Goal: Task Accomplishment & Management: Manage account settings

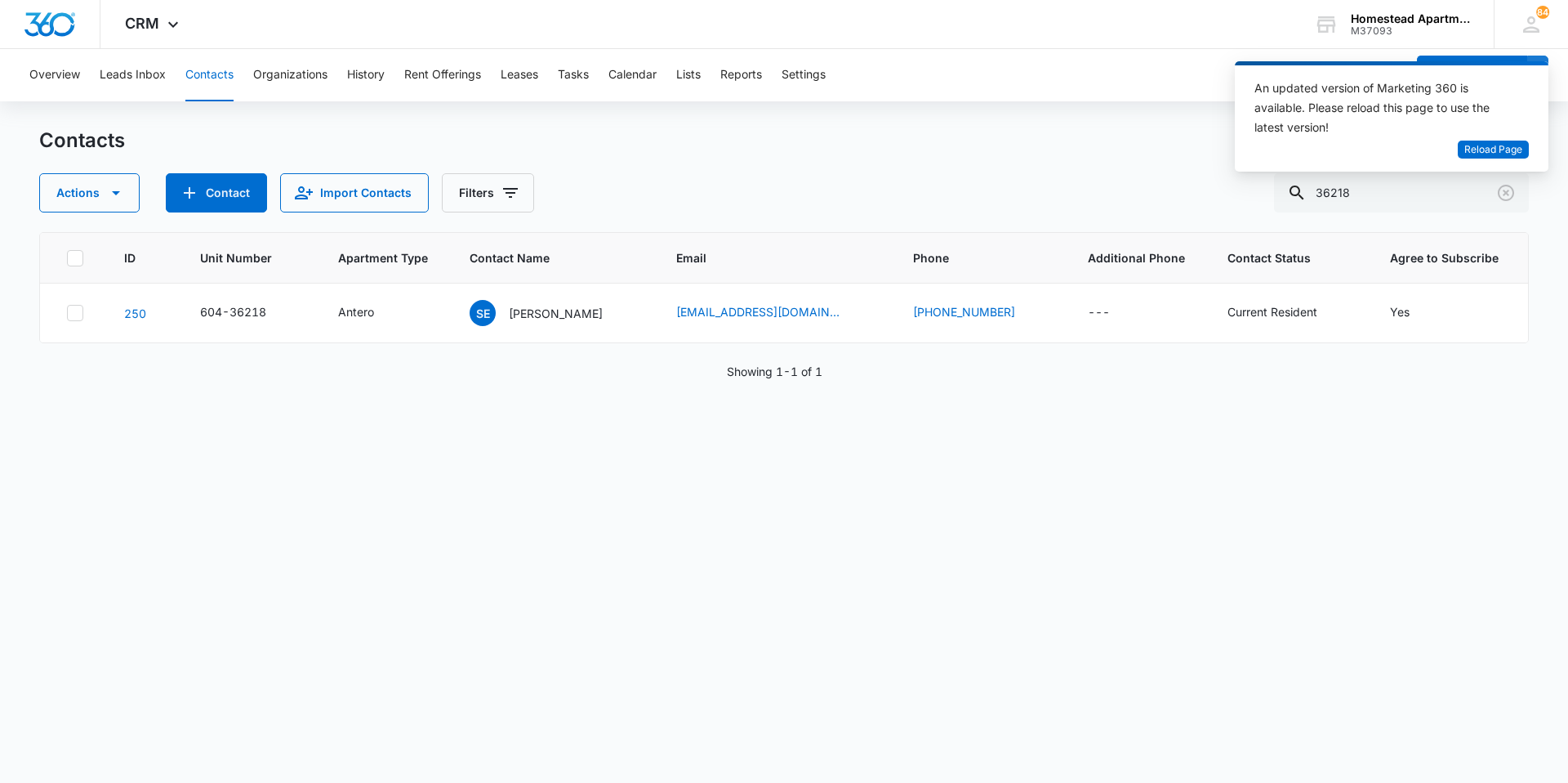
click at [228, 76] on button "Contacts" at bounding box center [209, 75] width 48 height 52
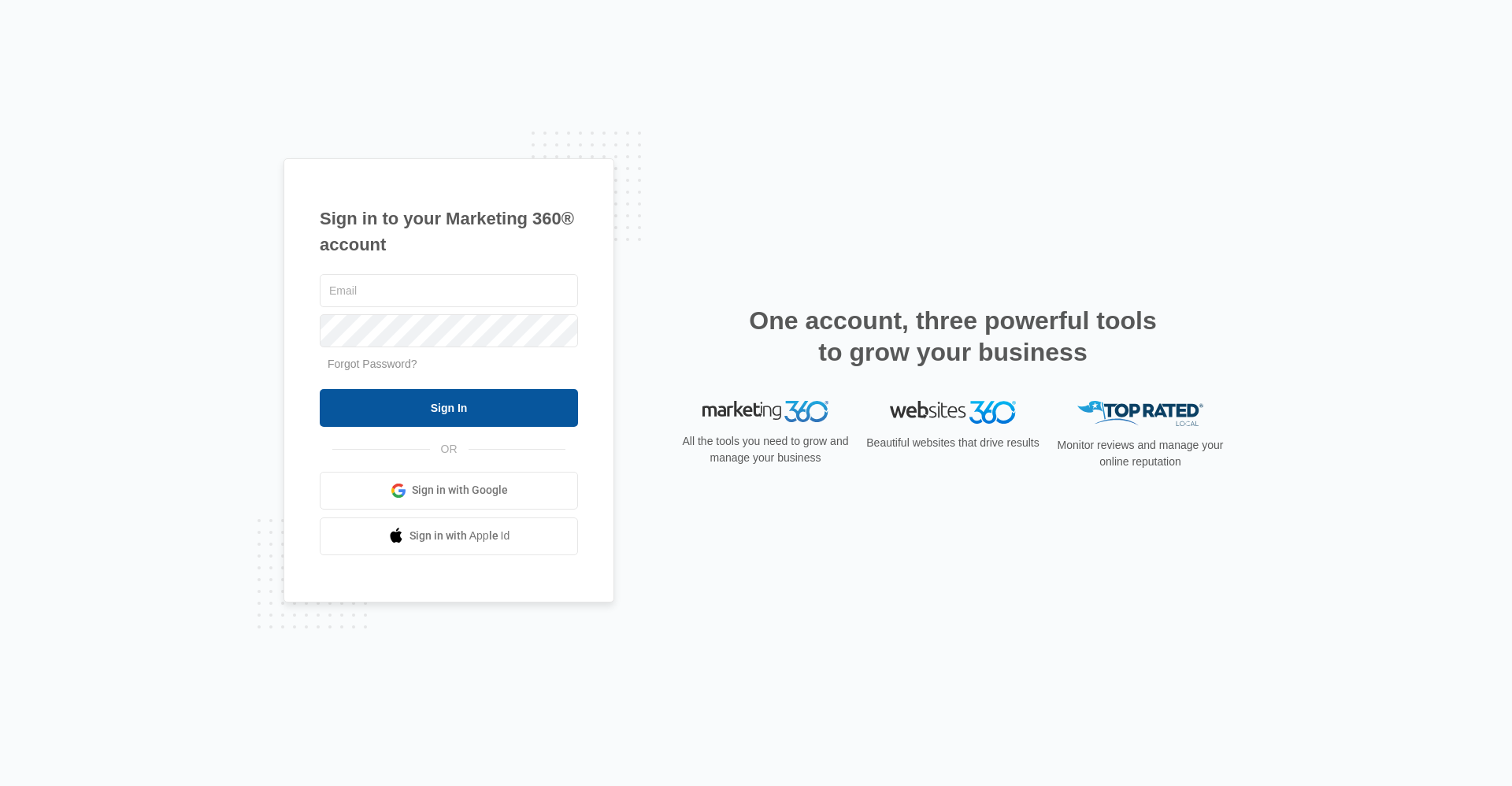
type input "[EMAIL_ADDRESS][DOMAIN_NAME]"
click at [463, 408] on input "Sign In" at bounding box center [449, 408] width 258 height 37
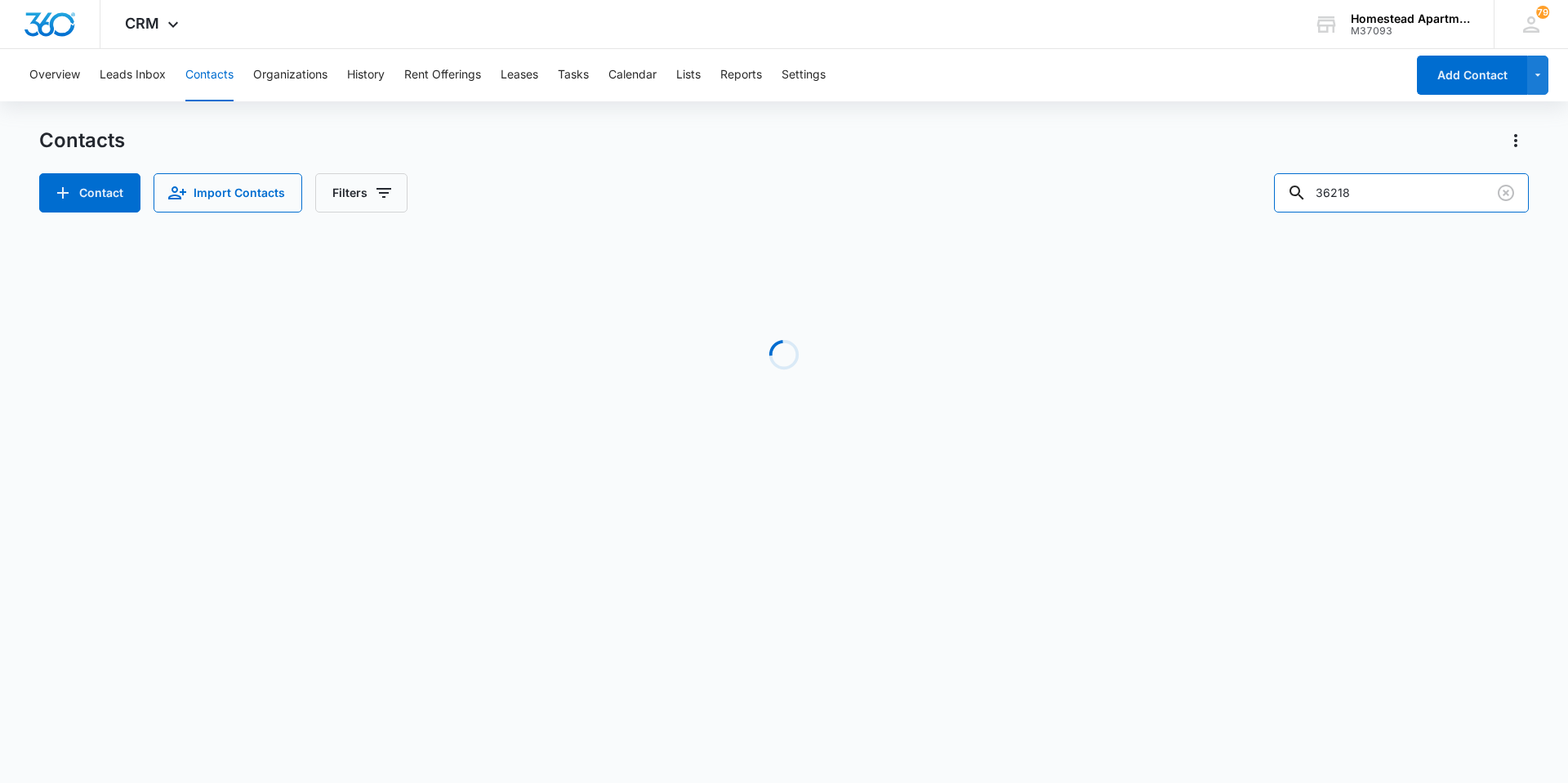
drag, startPoint x: 1410, startPoint y: 195, endPoint x: 1065, endPoint y: 200, distance: 345.0
click at [1065, 200] on div "Contact Import Contacts Filters 36218" at bounding box center [784, 192] width 1490 height 39
type input "35513"
